Goal: Check status: Check status

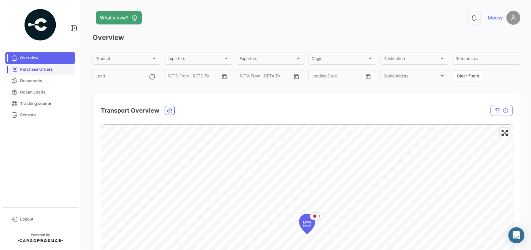
click at [37, 70] on span "Purchase Orders" at bounding box center [46, 69] width 52 height 6
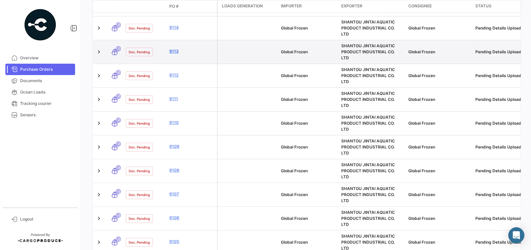
scroll to position [265, 0]
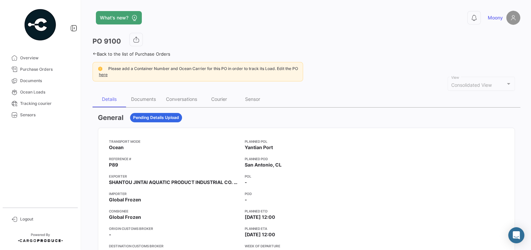
click at [136, 74] on div "Please add a Container Number and Ocean Carrier for this PO in order to track i…" at bounding box center [197, 71] width 210 height 19
click at [146, 99] on div "Documents" at bounding box center [143, 99] width 25 height 6
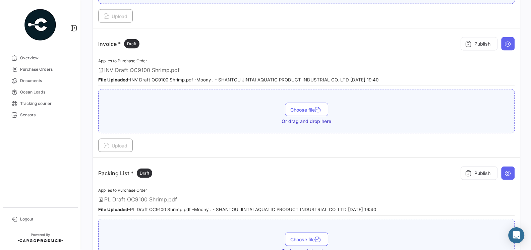
scroll to position [1115, 0]
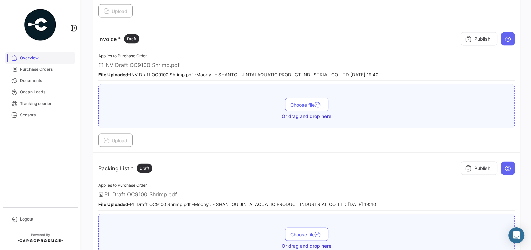
click at [33, 58] on span "Overview" at bounding box center [46, 58] width 52 height 6
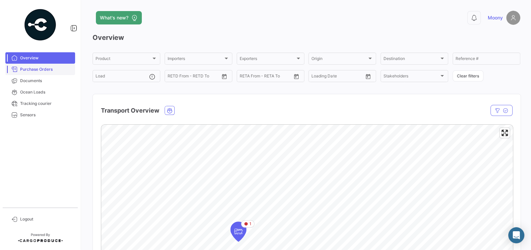
click at [37, 69] on span "Purchase Orders" at bounding box center [46, 69] width 52 height 6
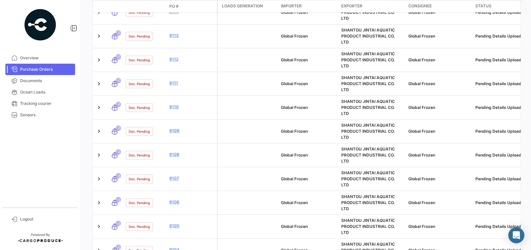
scroll to position [284, 0]
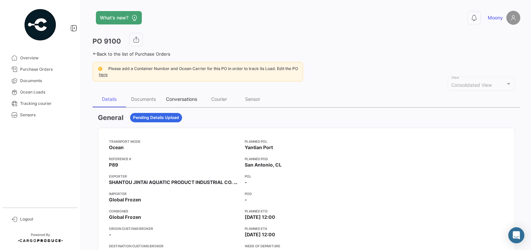
click at [187, 102] on div "Conversations" at bounding box center [181, 99] width 41 height 16
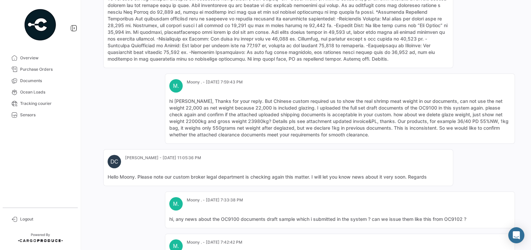
scroll to position [533, 0]
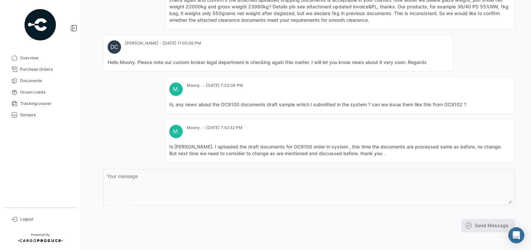
click at [252, 200] on div "Your message" at bounding box center [309, 187] width 404 height 38
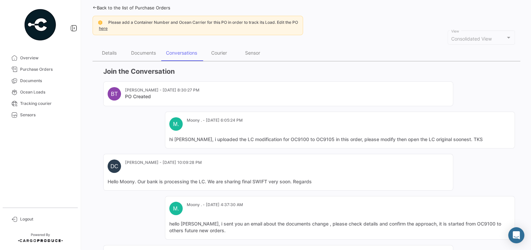
scroll to position [0, 0]
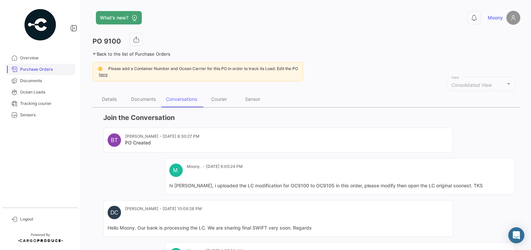
click at [42, 72] on span "Purchase Orders" at bounding box center [46, 69] width 52 height 6
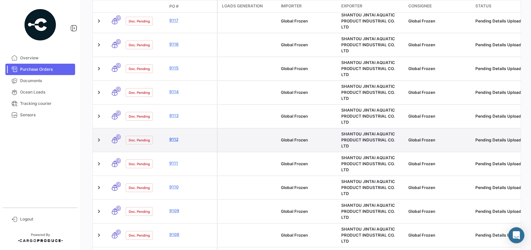
scroll to position [205, 0]
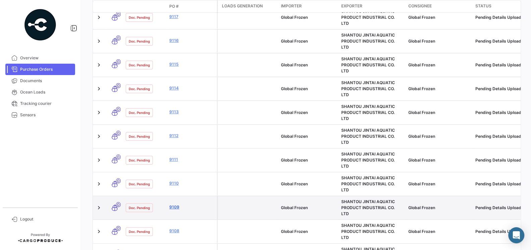
click at [174, 204] on link "9109" at bounding box center [191, 207] width 45 height 6
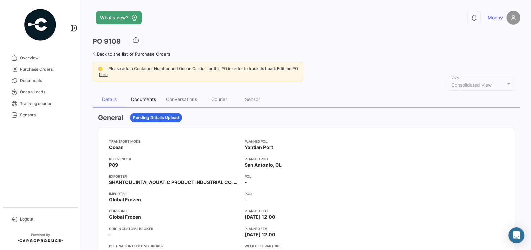
click at [138, 96] on div "Documents" at bounding box center [143, 99] width 25 height 6
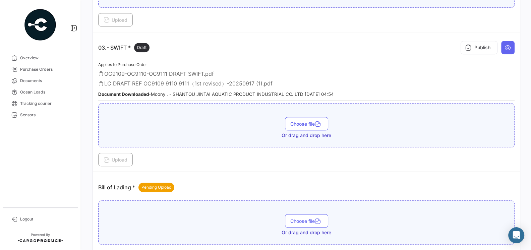
scroll to position [347, 0]
